Goal: Task Accomplishment & Management: Use online tool/utility

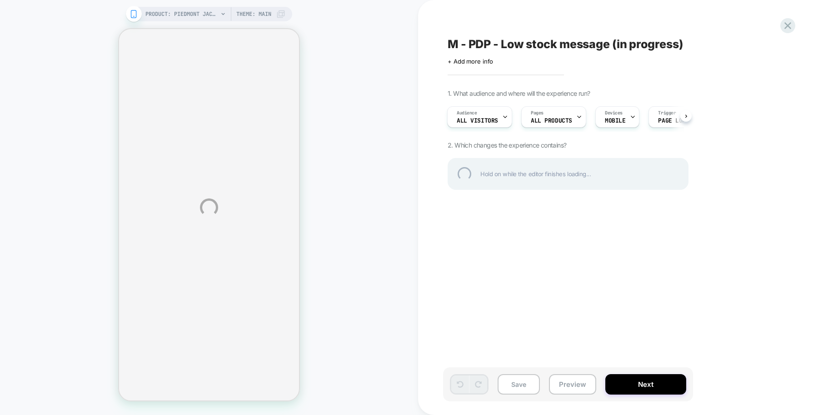
select select "****"
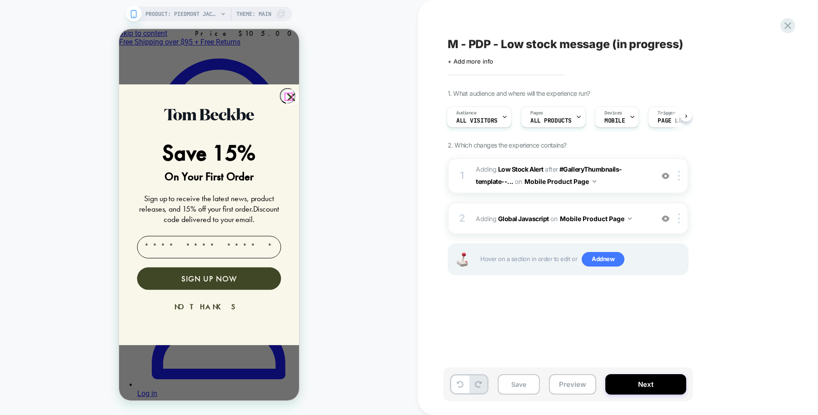
click at [288, 95] on icon "Close dialog" at bounding box center [291, 97] width 6 height 6
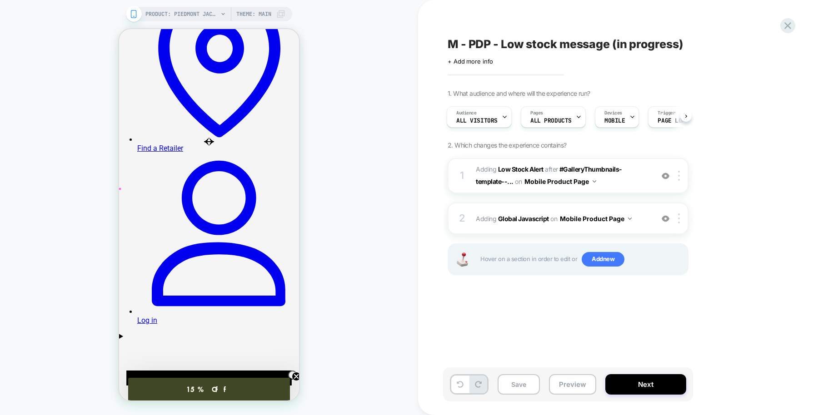
scroll to position [75, 0]
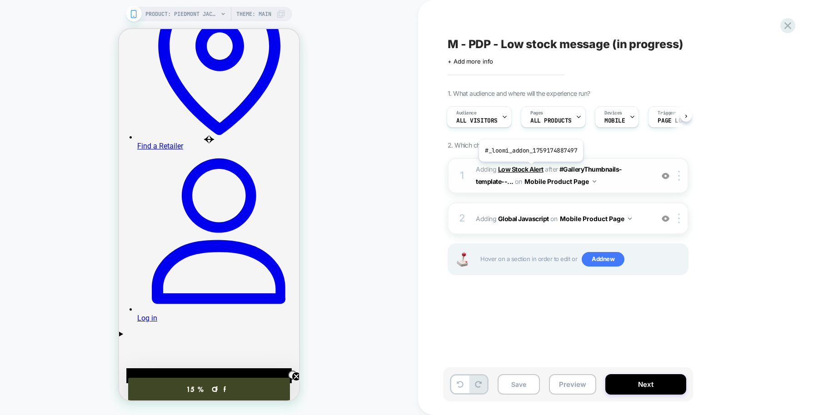
click at [530, 168] on b "Low Stock Alert" at bounding box center [520, 169] width 45 height 8
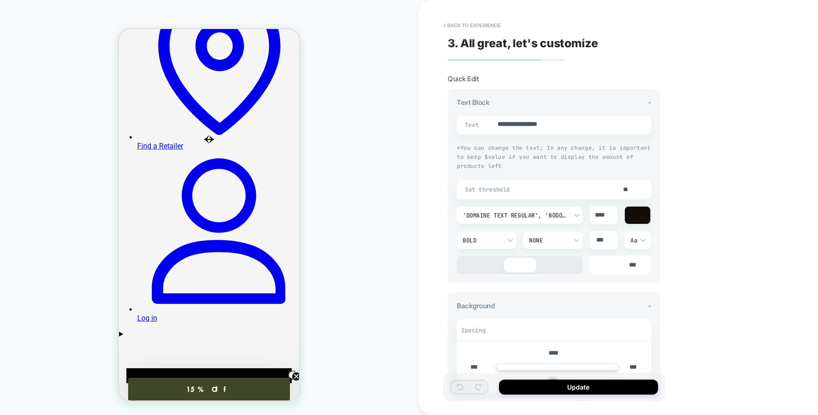
scroll to position [102, 0]
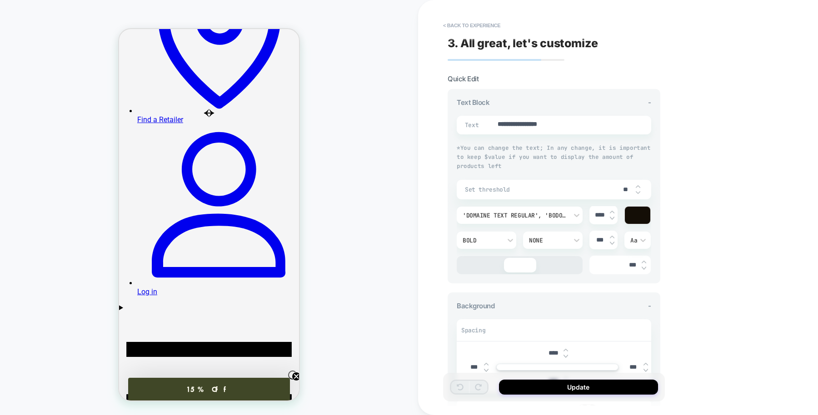
type textarea "*"
click at [473, 32] on button "< Back to experience" at bounding box center [471, 25] width 66 height 15
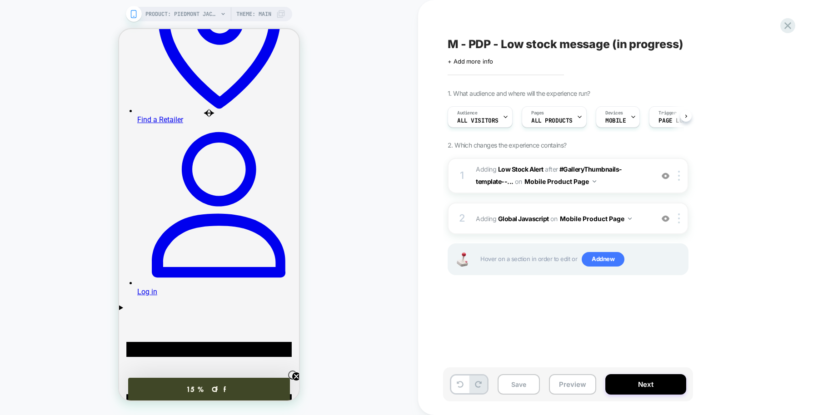
scroll to position [0, 0]
click at [567, 387] on button "Preview" at bounding box center [572, 384] width 47 height 20
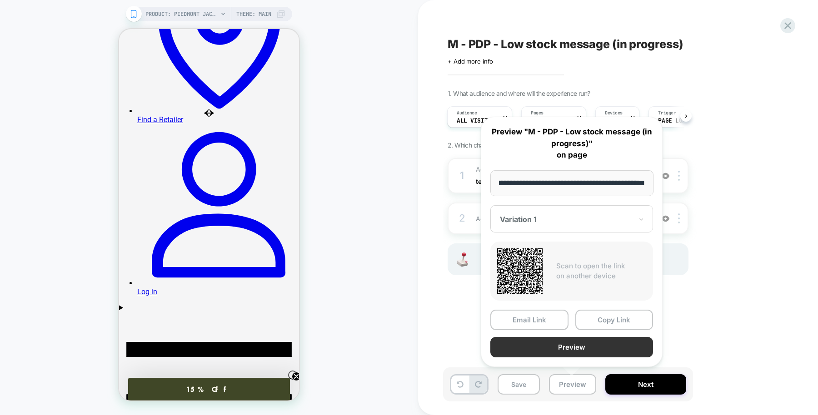
scroll to position [0, 0]
click at [548, 345] on button "Preview" at bounding box center [571, 347] width 163 height 20
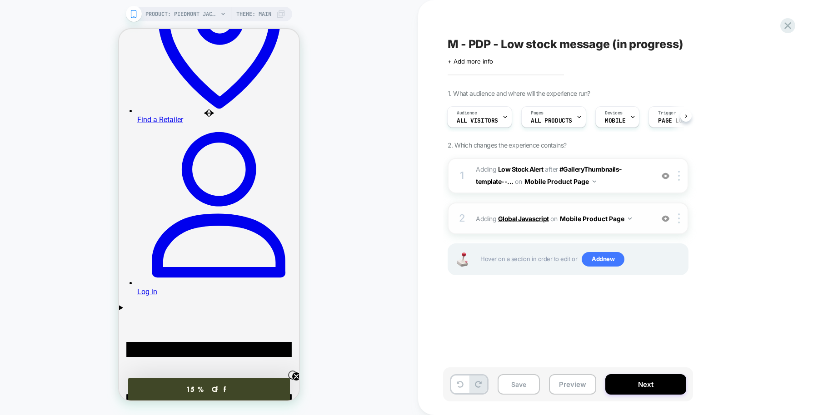
click at [512, 218] on b "Global Javascript" at bounding box center [523, 219] width 51 height 8
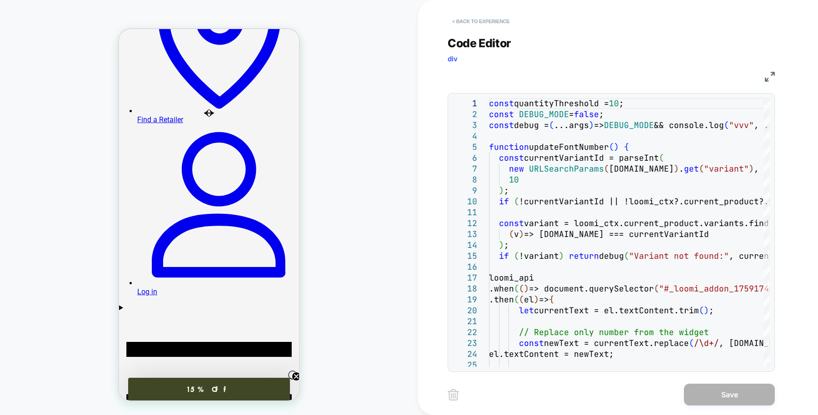
click at [465, 18] on button "< Back to experience" at bounding box center [481, 21] width 66 height 15
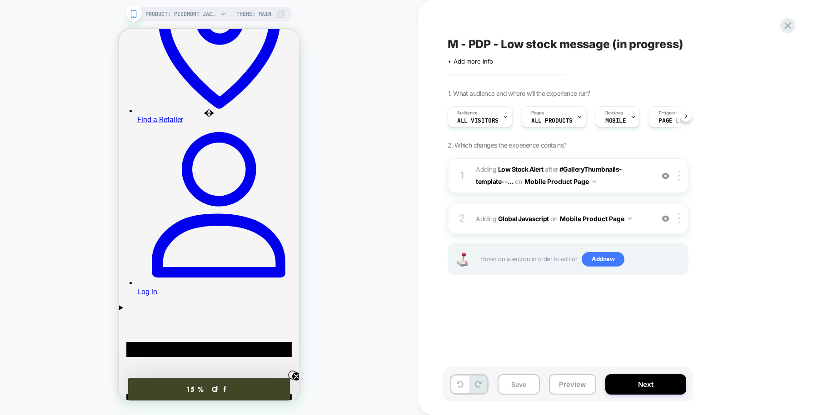
scroll to position [0, 0]
drag, startPoint x: 394, startPoint y: 180, endPoint x: 324, endPoint y: 154, distance: 74.2
click at [324, 154] on div "PRODUCT: Piedmont Jacket PRODUCT: Piedmont Jacket Theme: MAIN" at bounding box center [209, 207] width 418 height 397
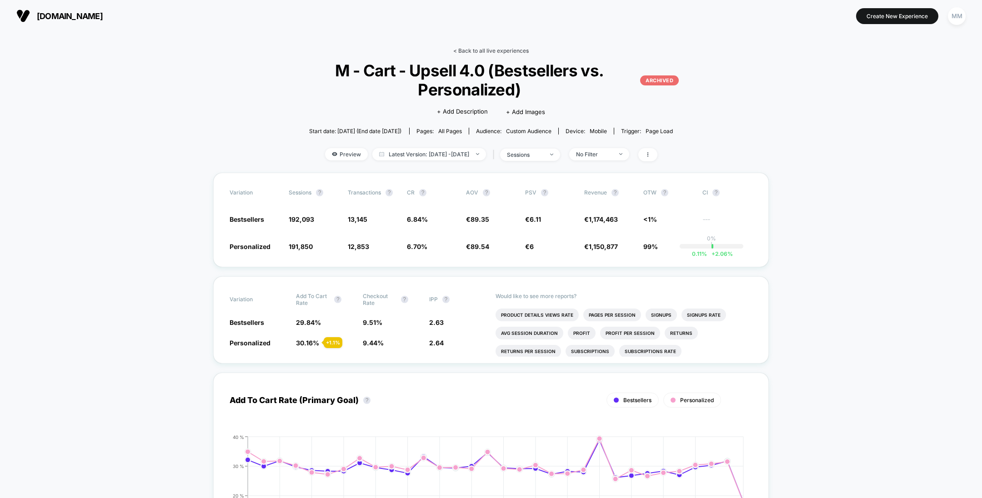
click at [483, 49] on link "< Back to all live experiences" at bounding box center [490, 50] width 75 height 7
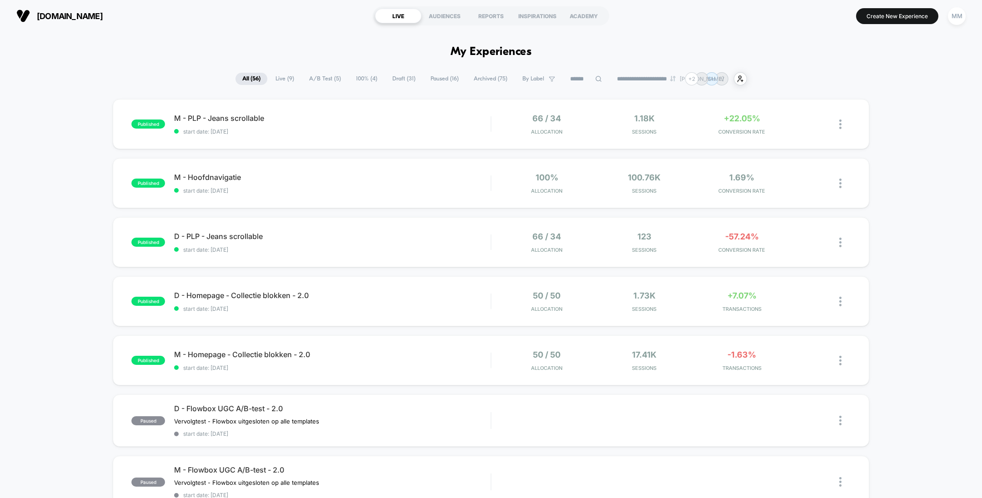
drag, startPoint x: 129, startPoint y: 14, endPoint x: 39, endPoint y: 17, distance: 90.5
click at [39, 17] on section "most-wanted.com" at bounding box center [171, 16] width 314 height 23
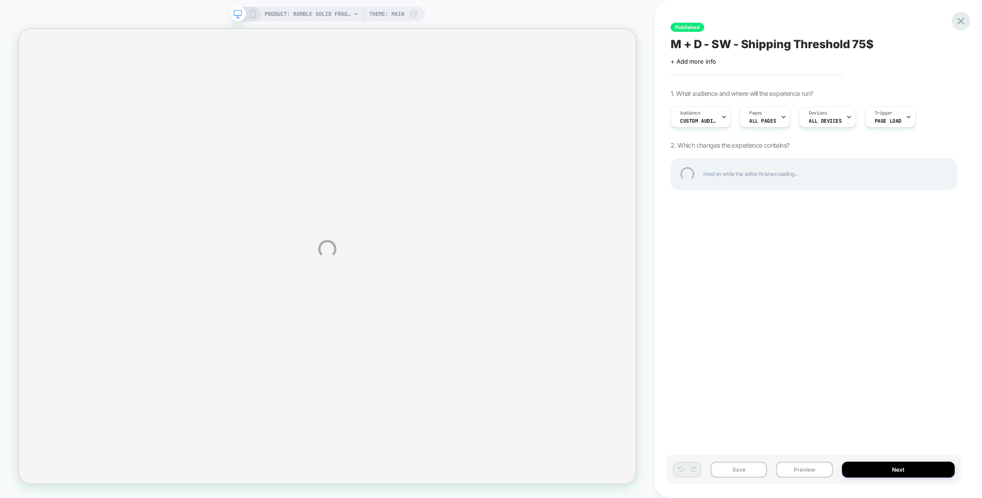
click at [958, 19] on div at bounding box center [960, 21] width 19 height 19
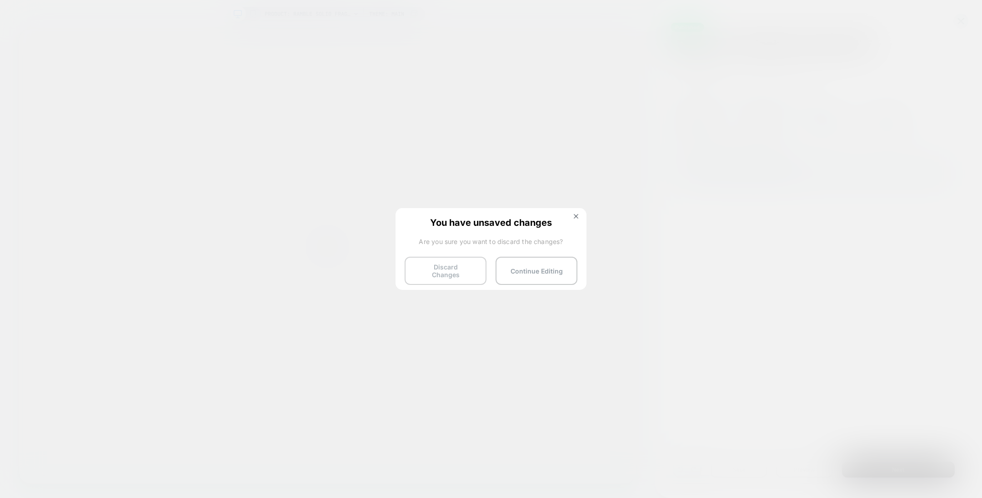
click at [460, 263] on button "Discard Changes" at bounding box center [445, 271] width 82 height 28
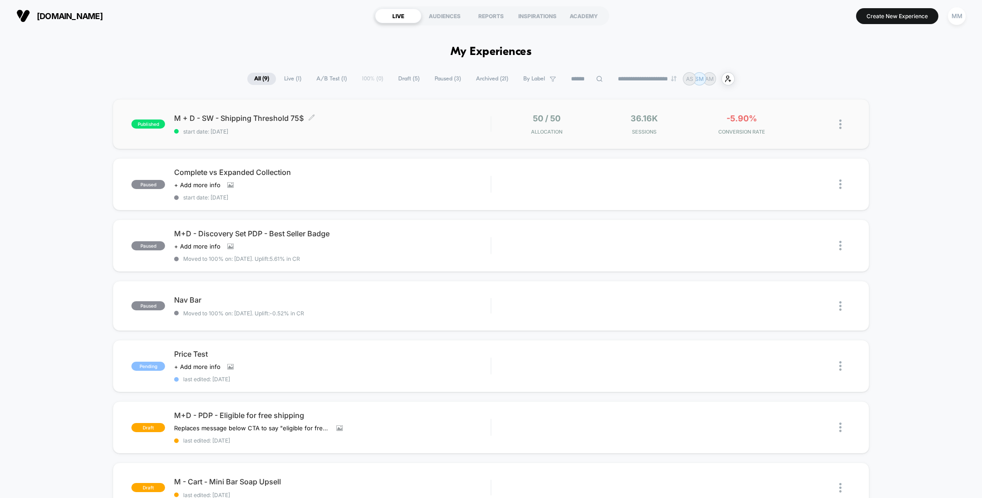
click at [412, 118] on span "M + D - SW - Shipping Threshold 75$ Click to edit experience details" at bounding box center [332, 118] width 316 height 9
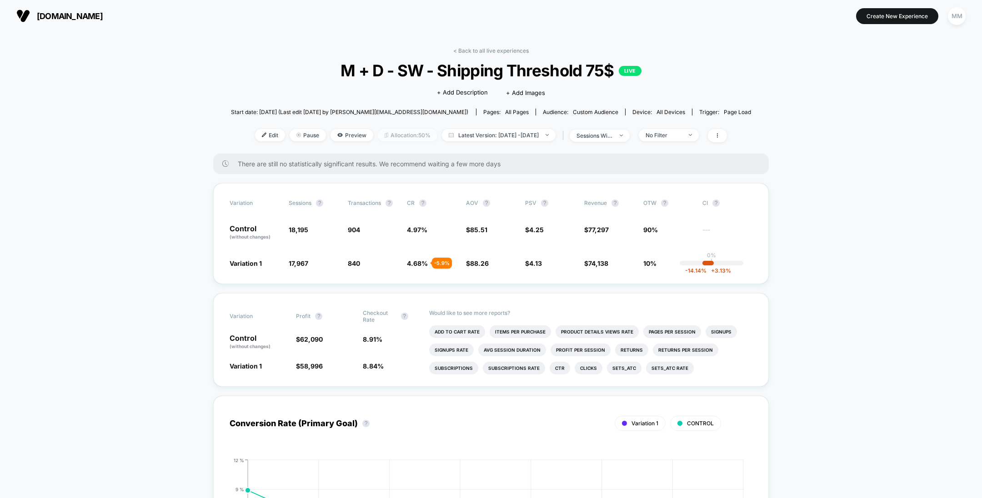
click at [378, 131] on span "Allocation: 50%" at bounding box center [408, 135] width 60 height 12
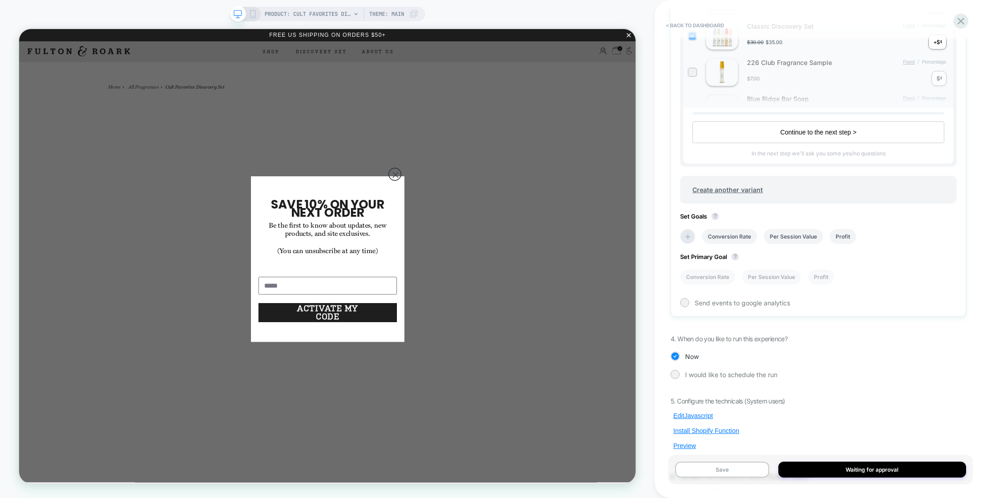
scroll to position [423, 0]
